Goal: Information Seeking & Learning: Learn about a topic

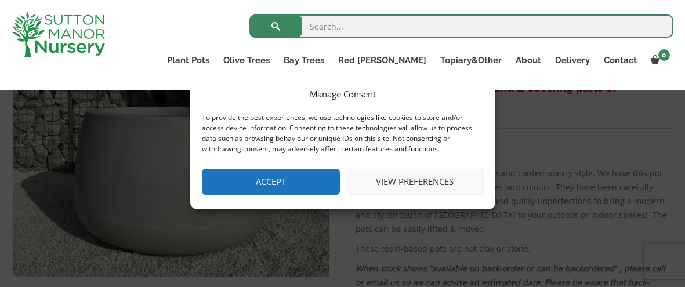
scroll to position [296, 0]
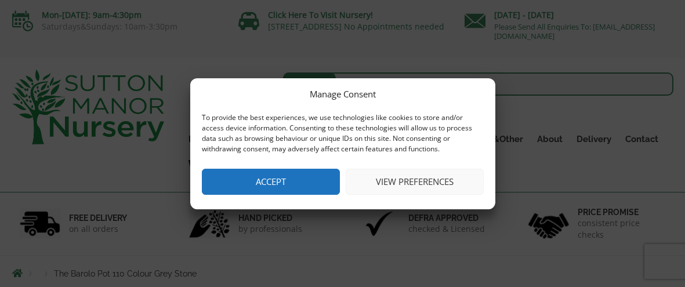
click at [315, 181] on button "Accept" at bounding box center [271, 182] width 138 height 26
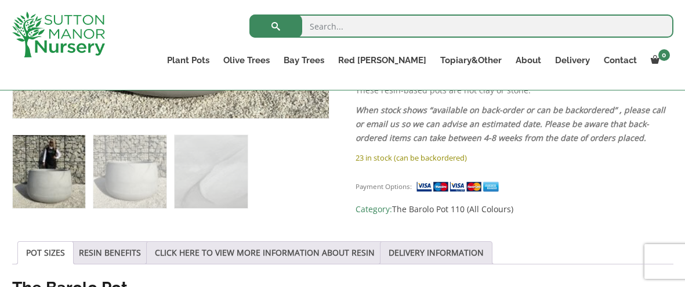
scroll to position [467, 0]
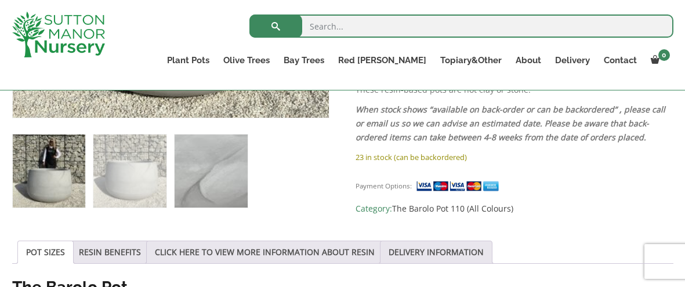
click at [229, 166] on img at bounding box center [210, 170] width 72 height 72
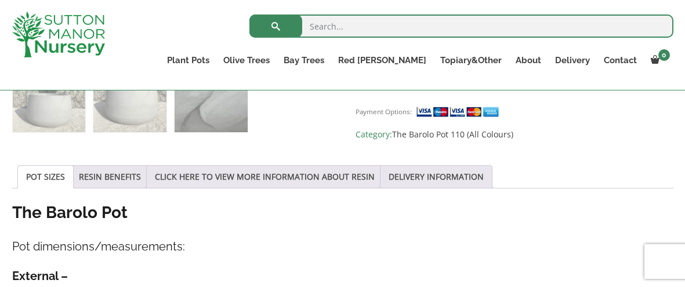
scroll to position [554, 0]
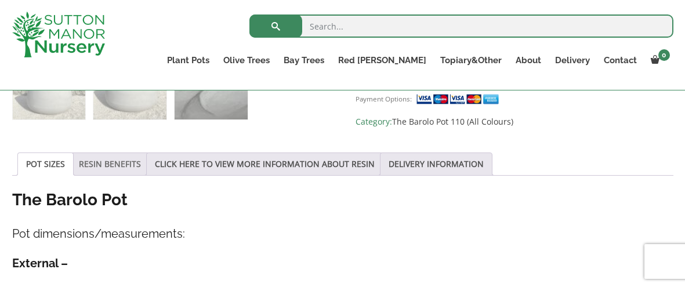
click at [119, 168] on link "RESIN BENEFITS" at bounding box center [110, 164] width 62 height 22
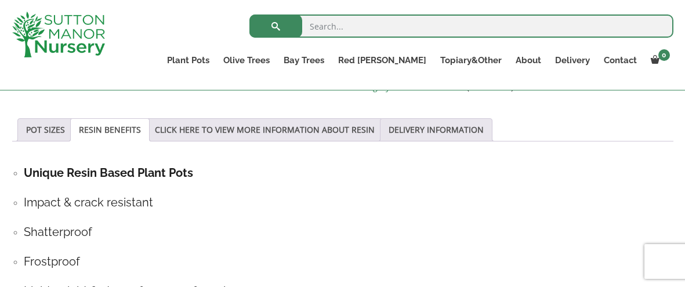
scroll to position [581, 0]
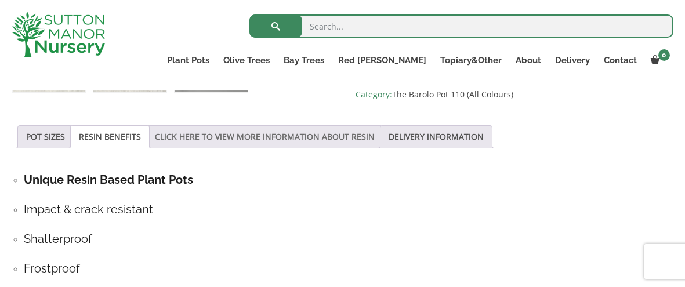
click at [317, 141] on link "CLICK HERE TO VIEW MORE INFORMATION ABOUT RESIN" at bounding box center [265, 137] width 220 height 22
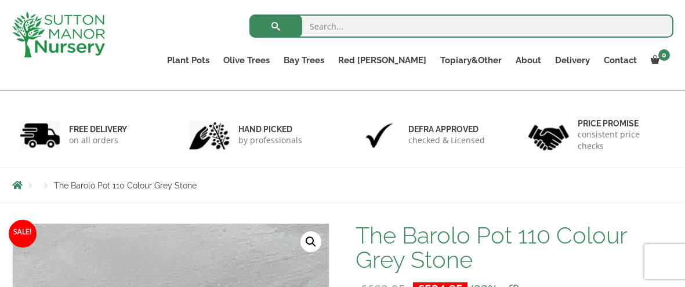
scroll to position [0, 0]
